Goal: Transaction & Acquisition: Book appointment/travel/reservation

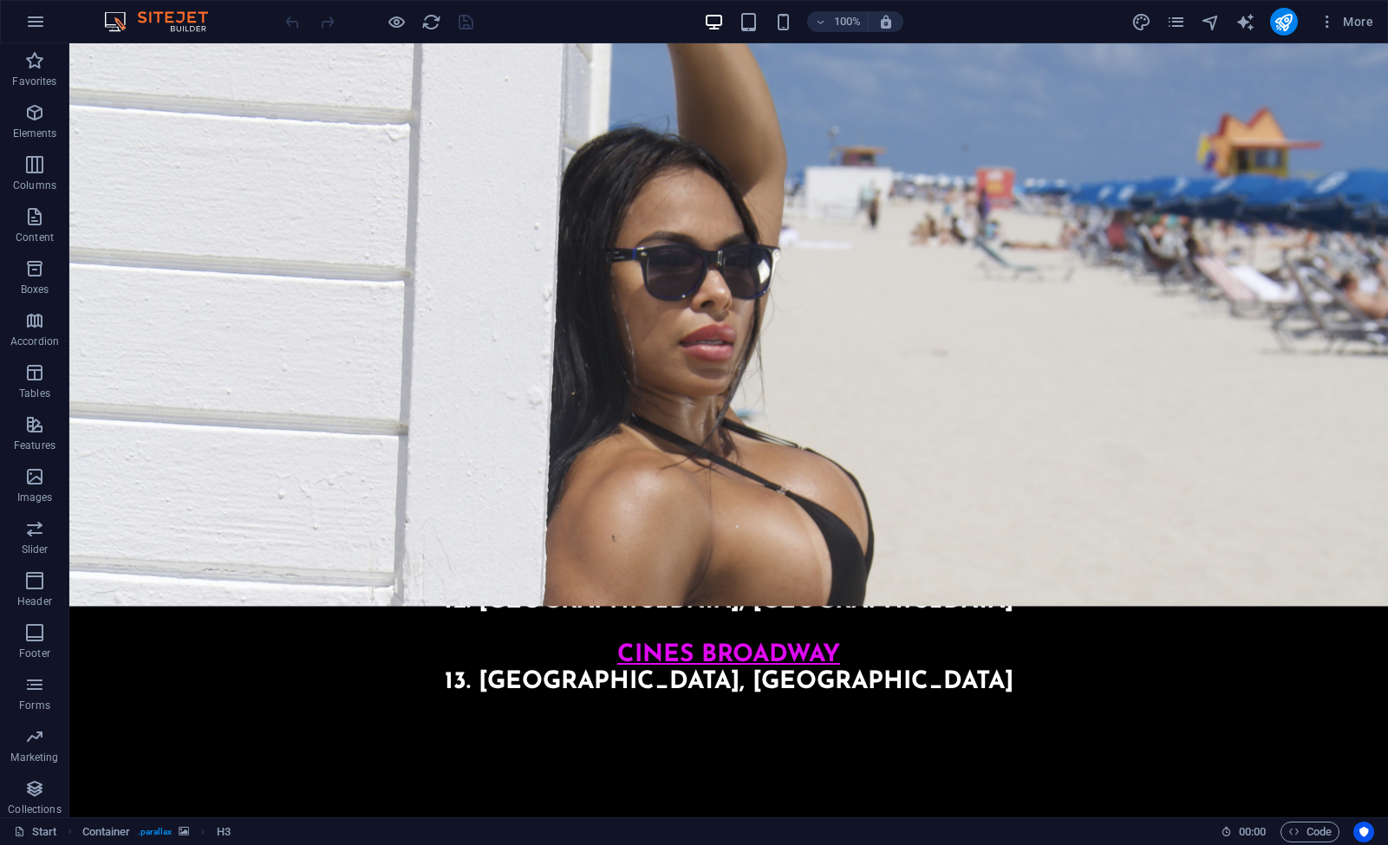
scroll to position [2102, 0]
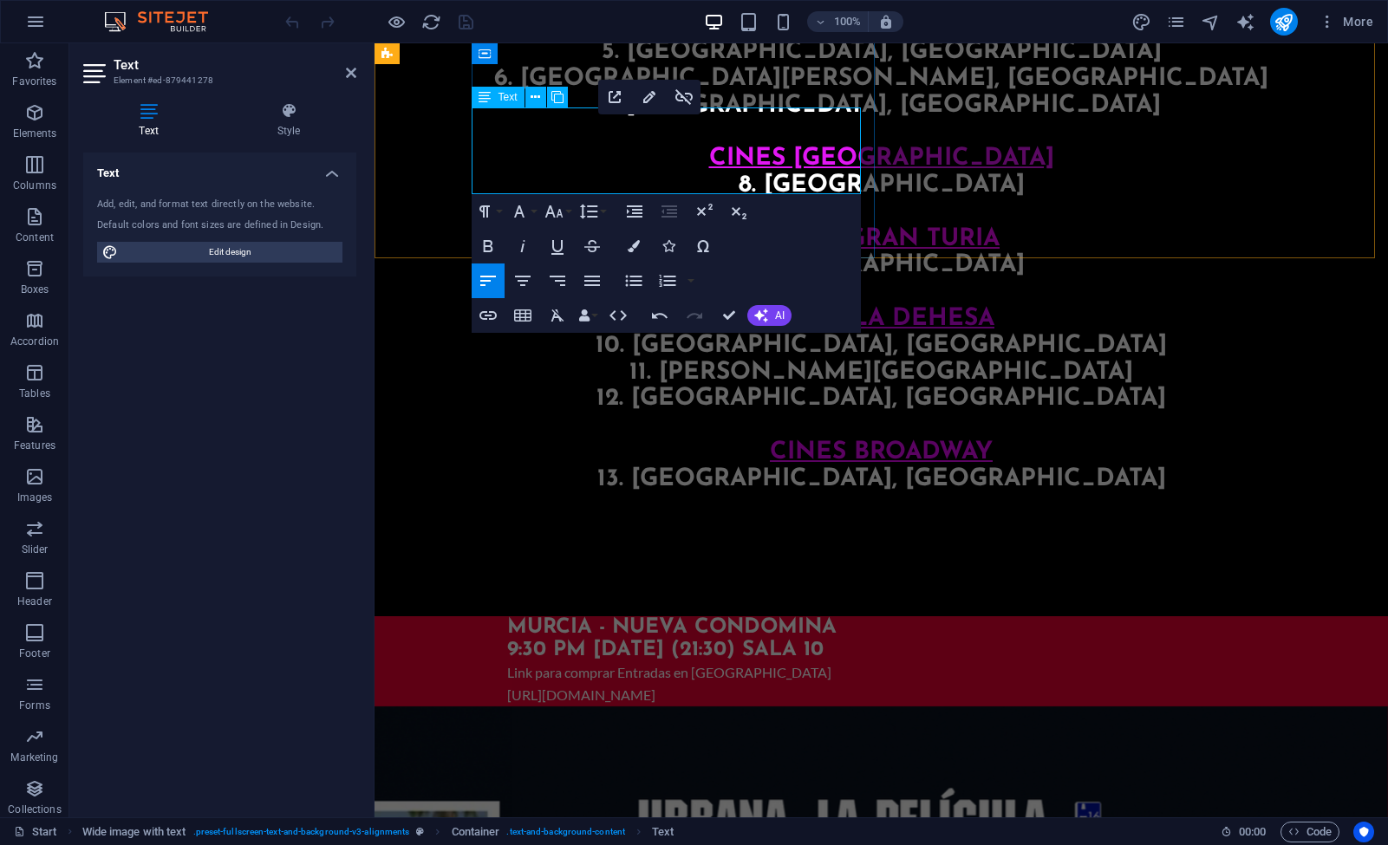
scroll to position [275, 8]
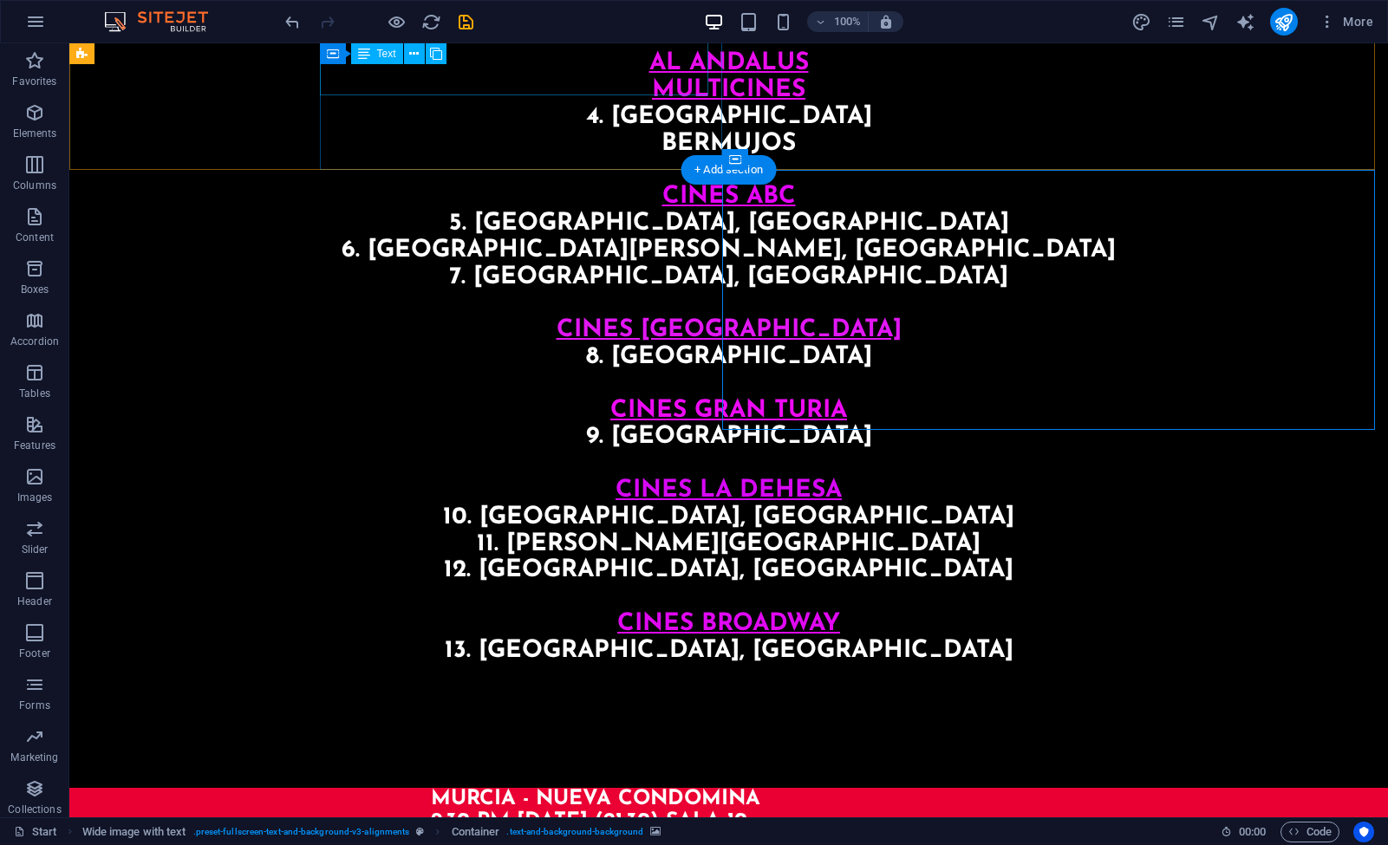
click at [481, 833] on div "Link para comprar Entradas en [GEOGRAPHIC_DATA] [URL][DOMAIN_NAME]" at bounding box center [847, 855] width 832 height 44
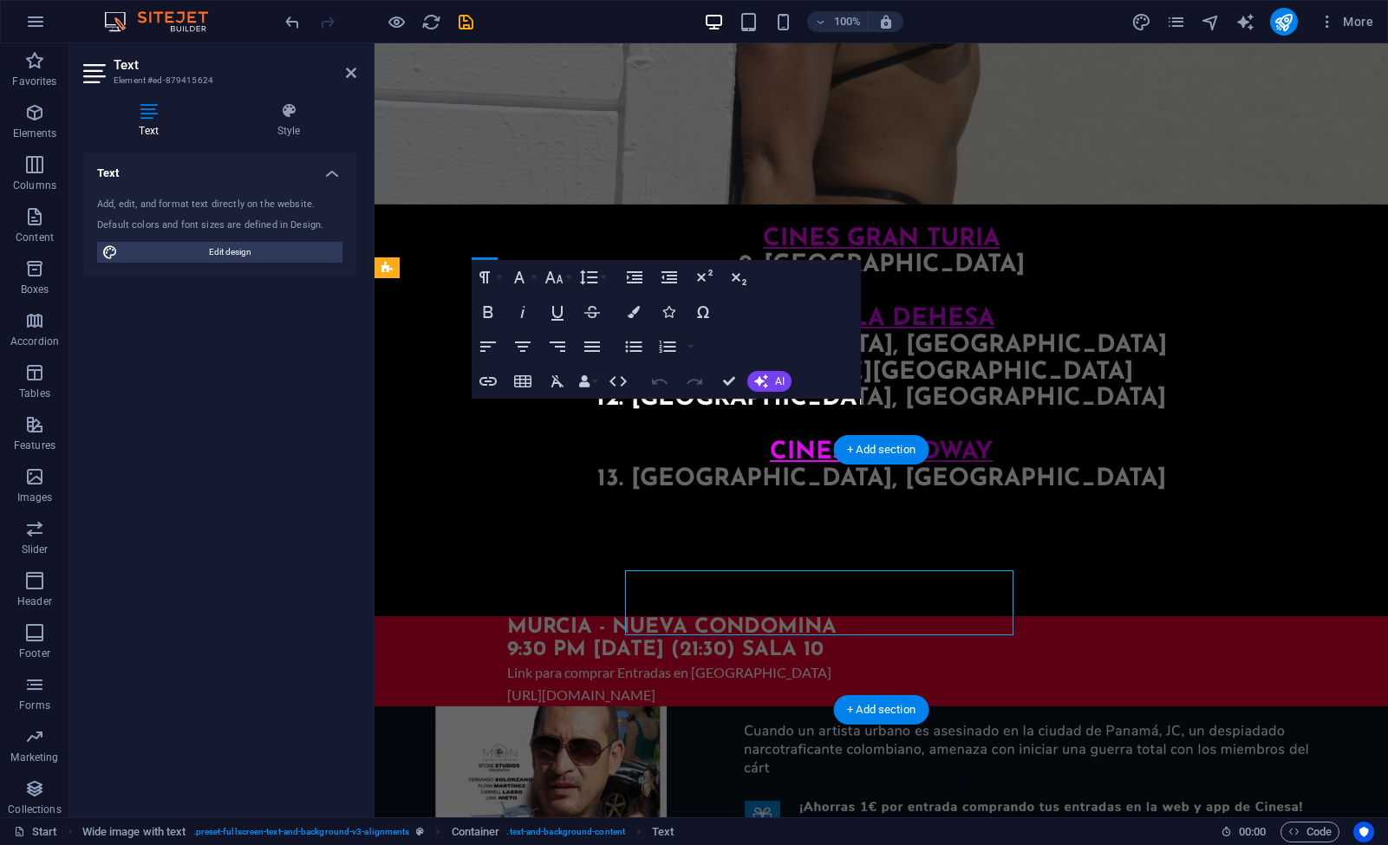
scroll to position [1562, 0]
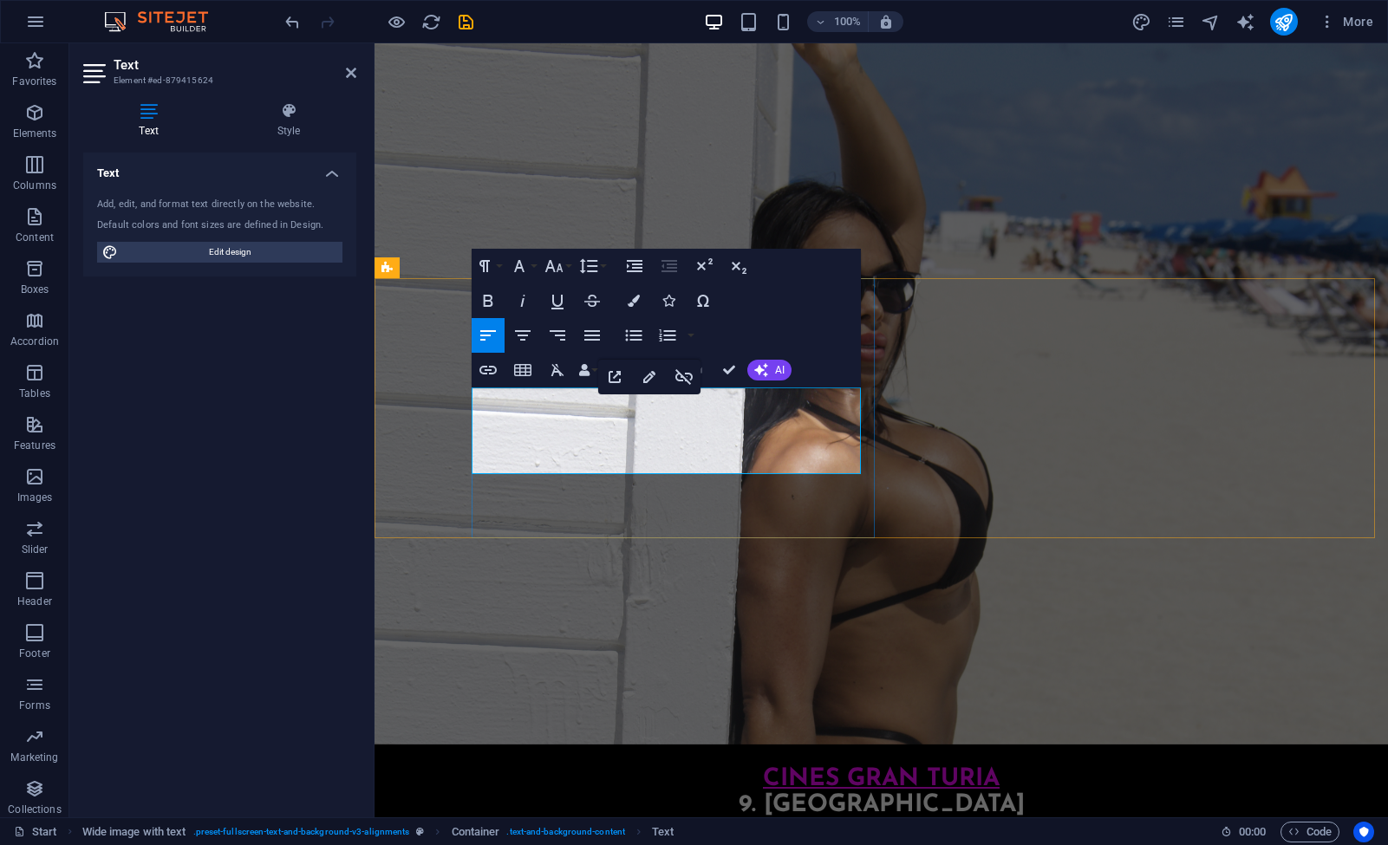
scroll to position [275, 8]
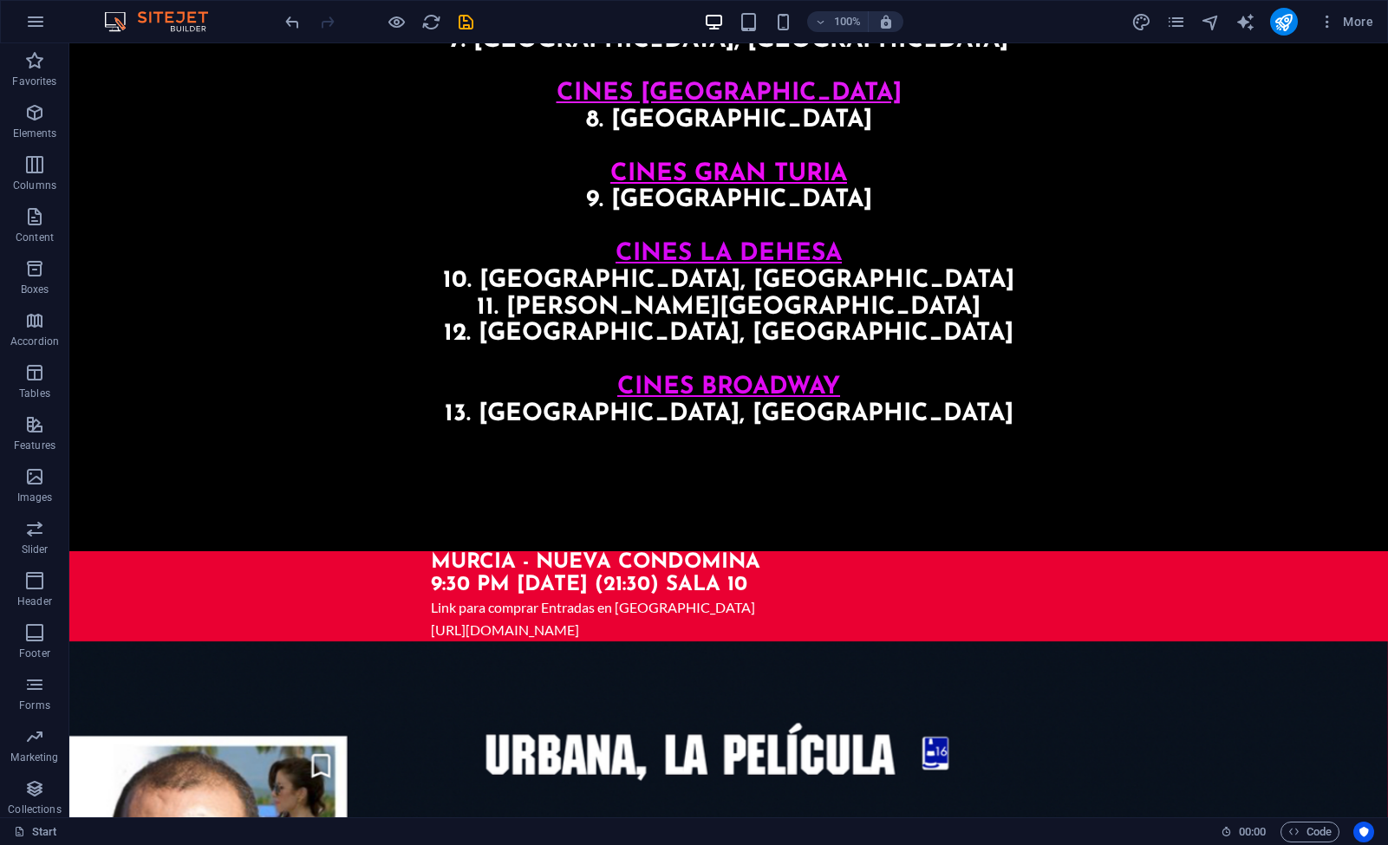
scroll to position [2328, 0]
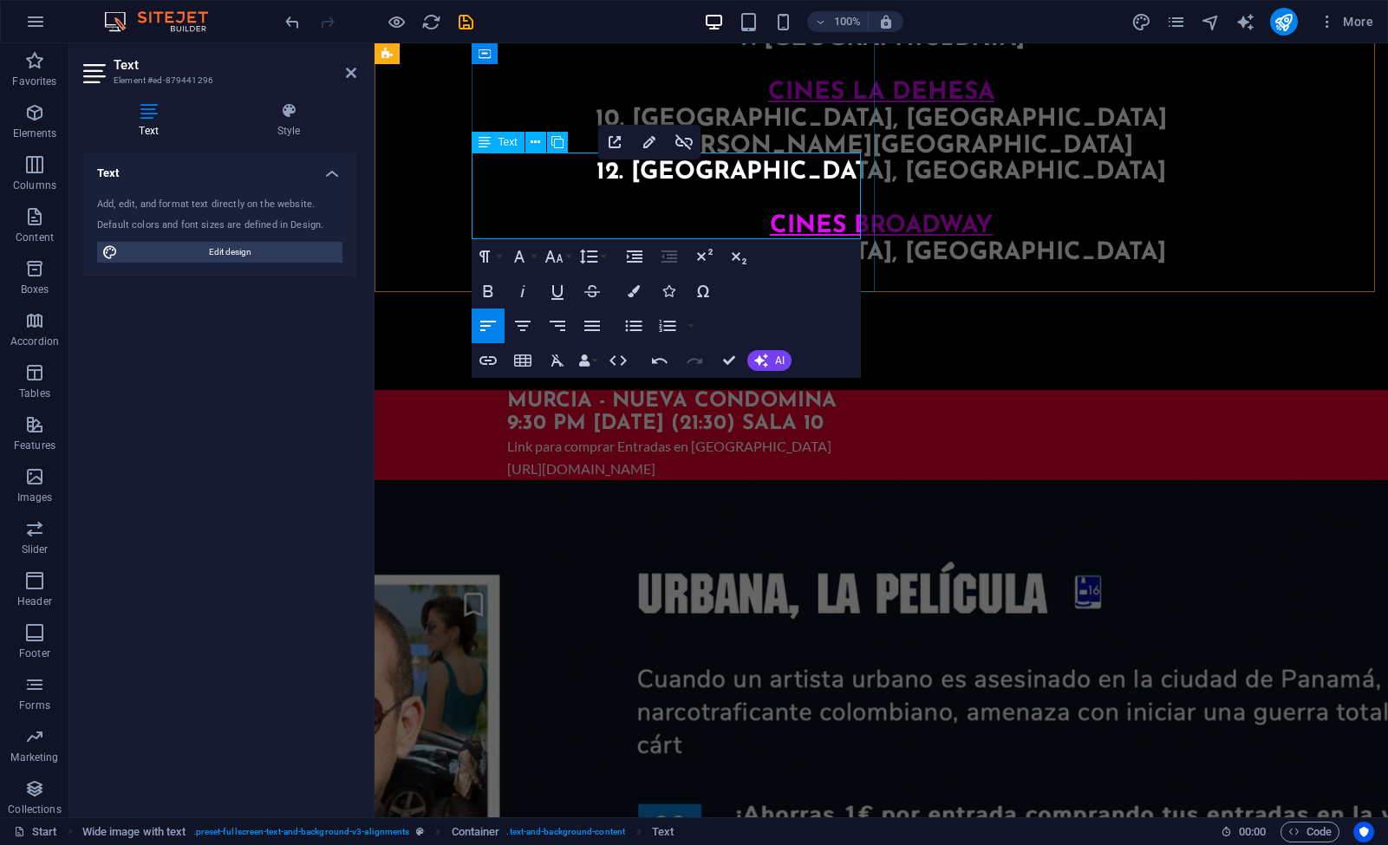
scroll to position [275, 8]
click link "[URL][DOMAIN_NAME]"
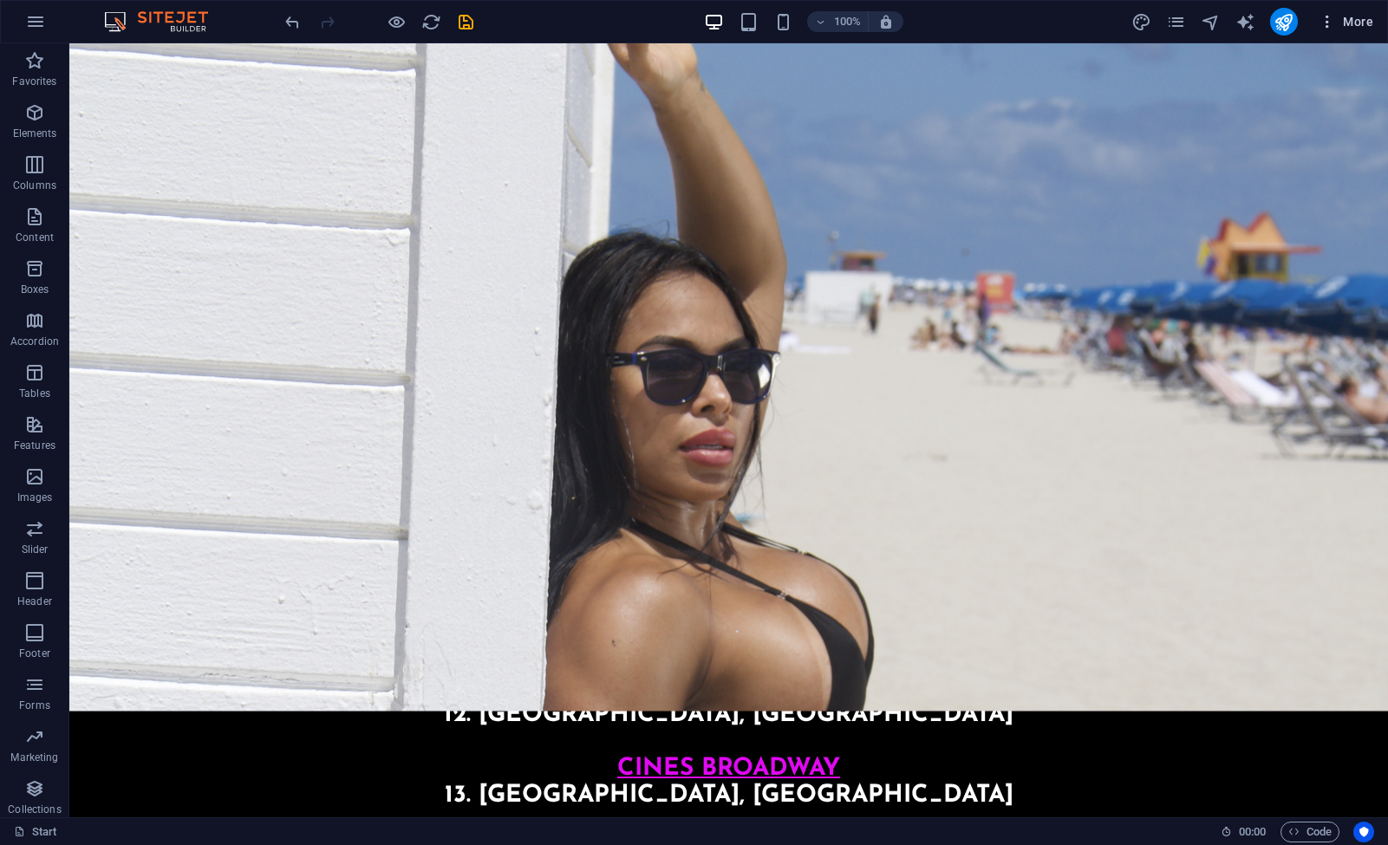
scroll to position [2019, 0]
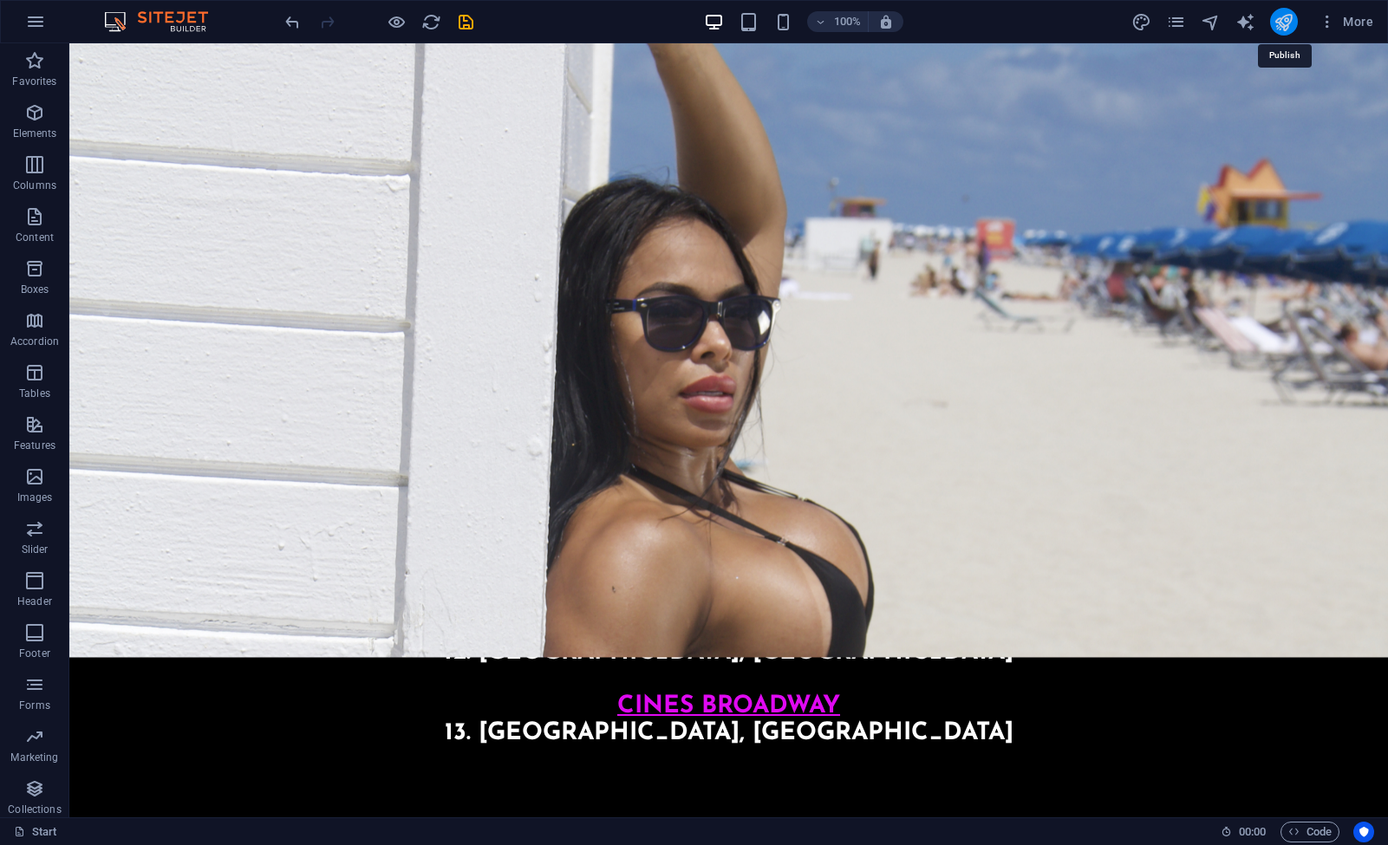
click at [1283, 18] on icon "publish" at bounding box center [1283, 22] width 20 height 20
